Goal: Transaction & Acquisition: Register for event/course

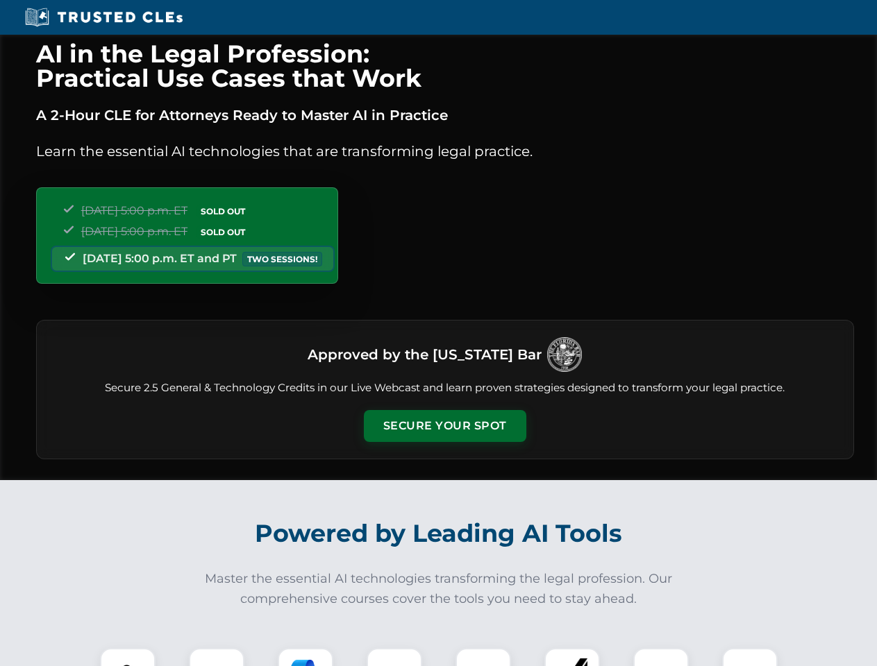
click at [444, 426] on button "Secure Your Spot" at bounding box center [445, 426] width 162 height 32
click at [128, 657] on img at bounding box center [128, 676] width 40 height 40
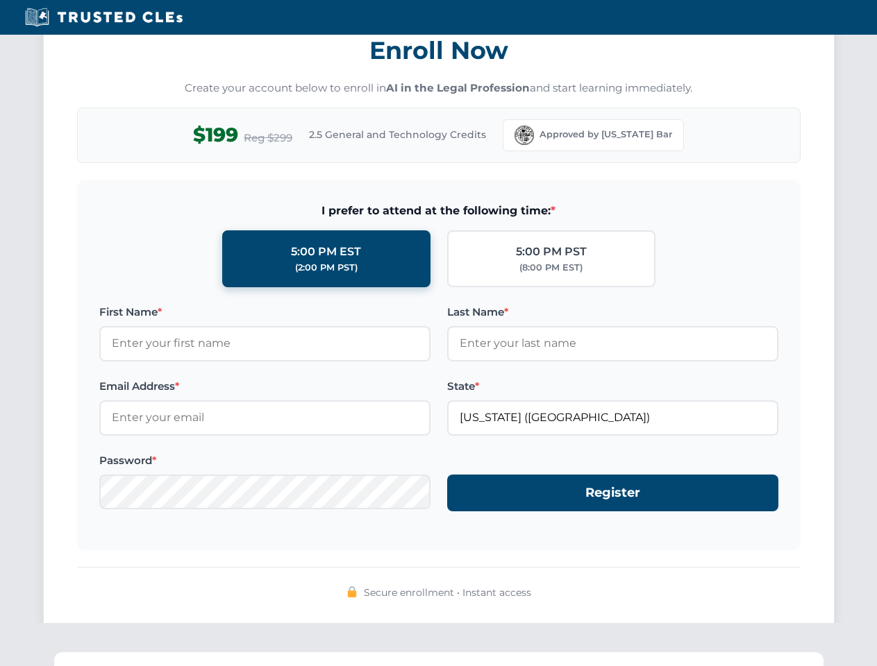
scroll to position [1362, 0]
